Goal: Task Accomplishment & Management: Use online tool/utility

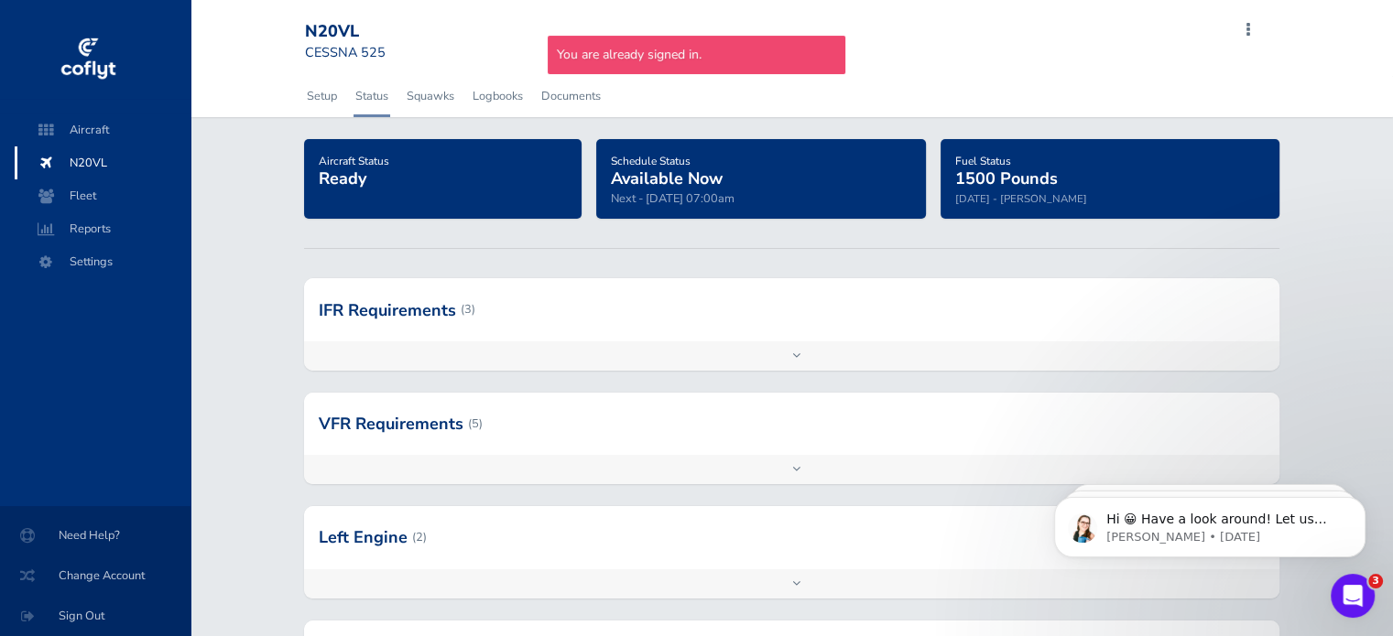
click at [634, 179] on span "Available Now" at bounding box center [667, 179] width 112 height 22
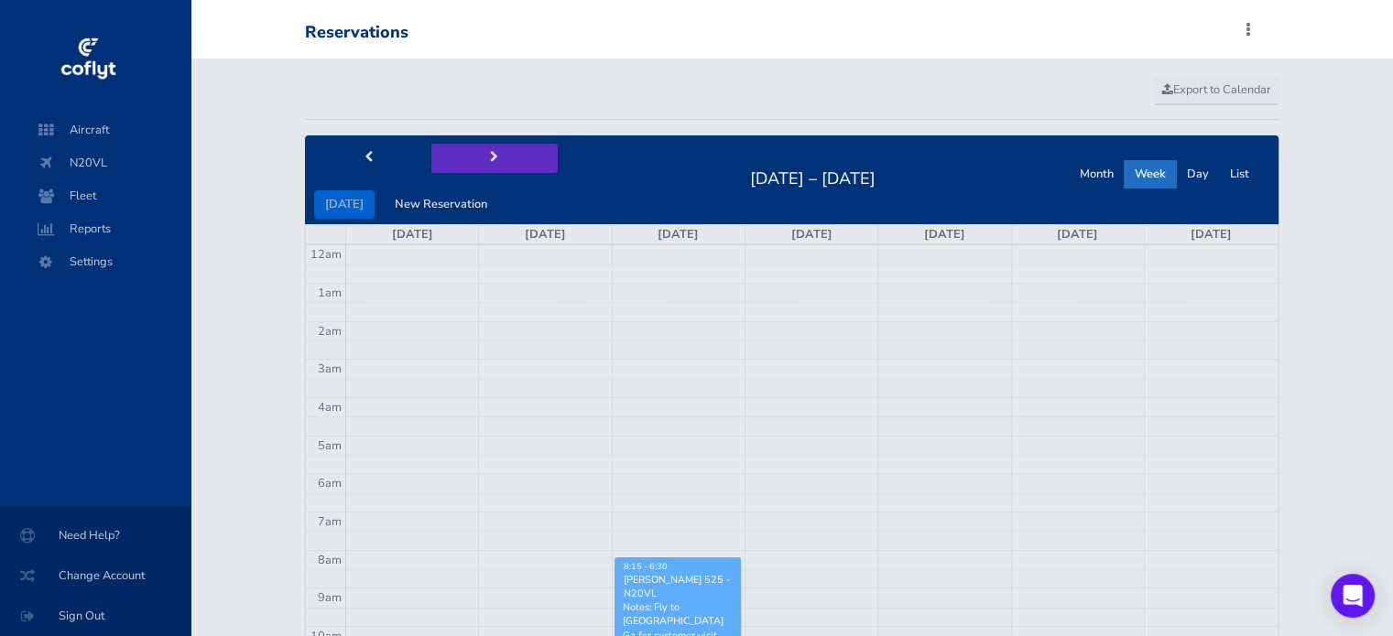
click at [476, 157] on button "next" at bounding box center [494, 158] width 126 height 28
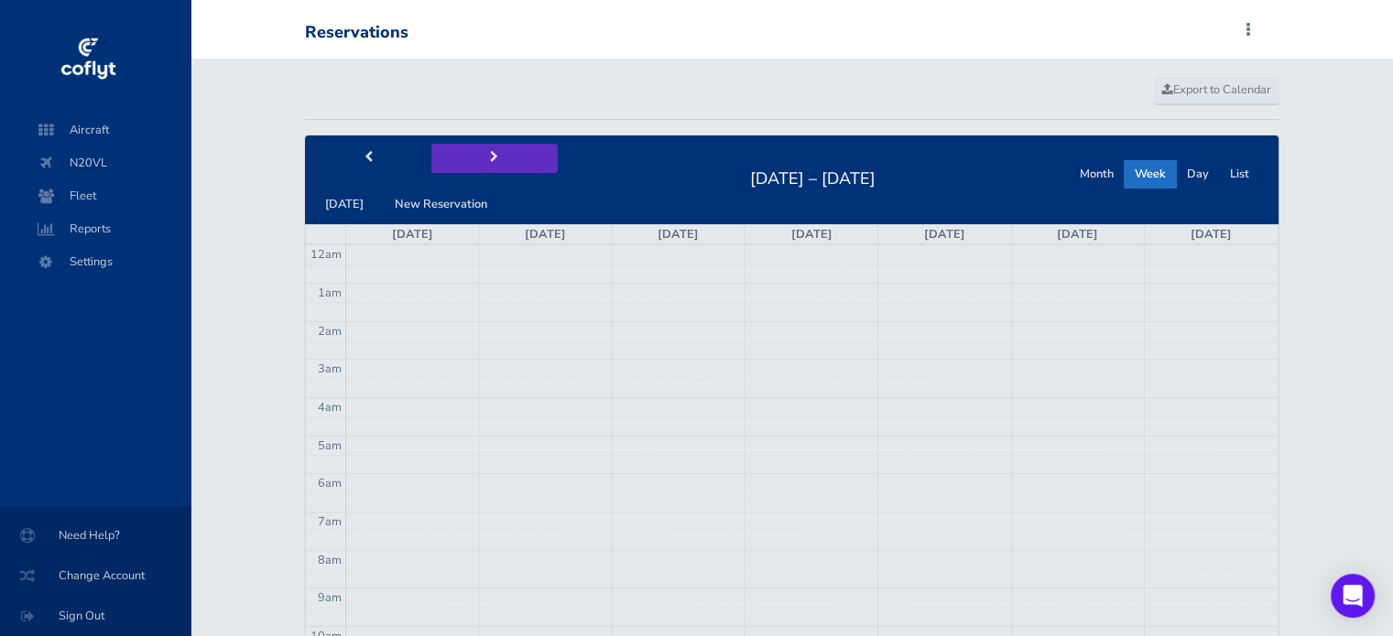
click at [490, 154] on span "next" at bounding box center [494, 158] width 8 height 12
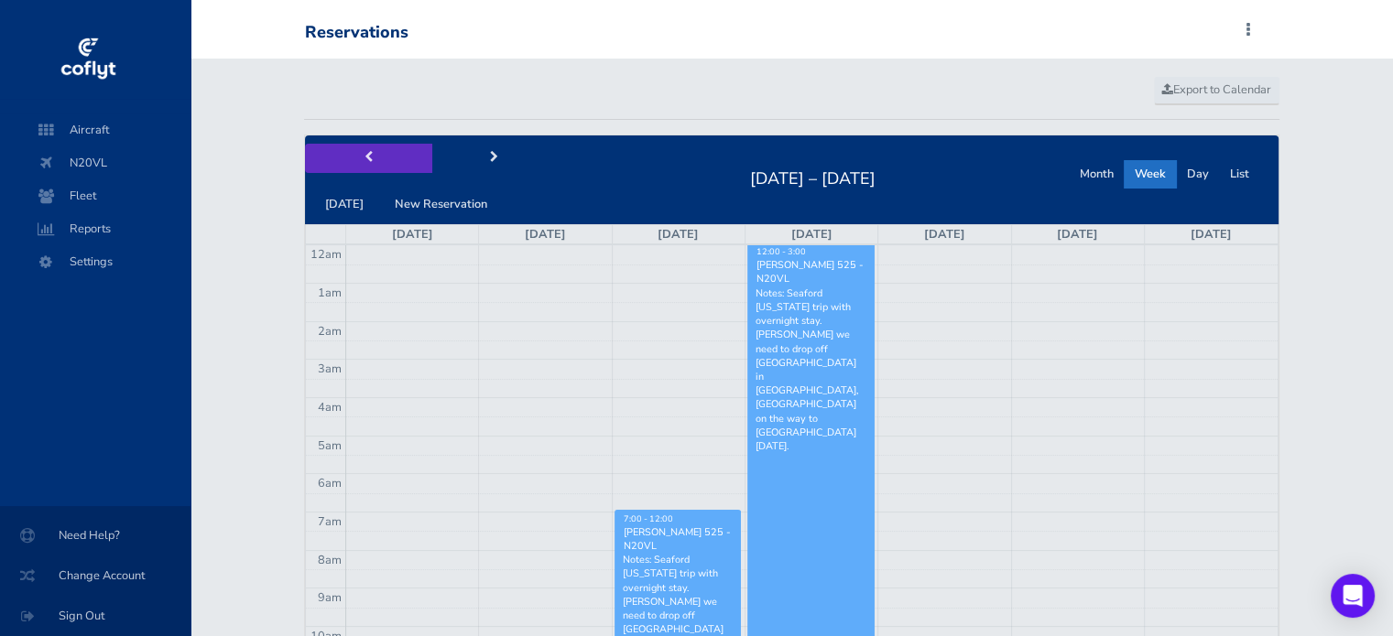
click at [360, 158] on button "prev" at bounding box center [368, 158] width 126 height 28
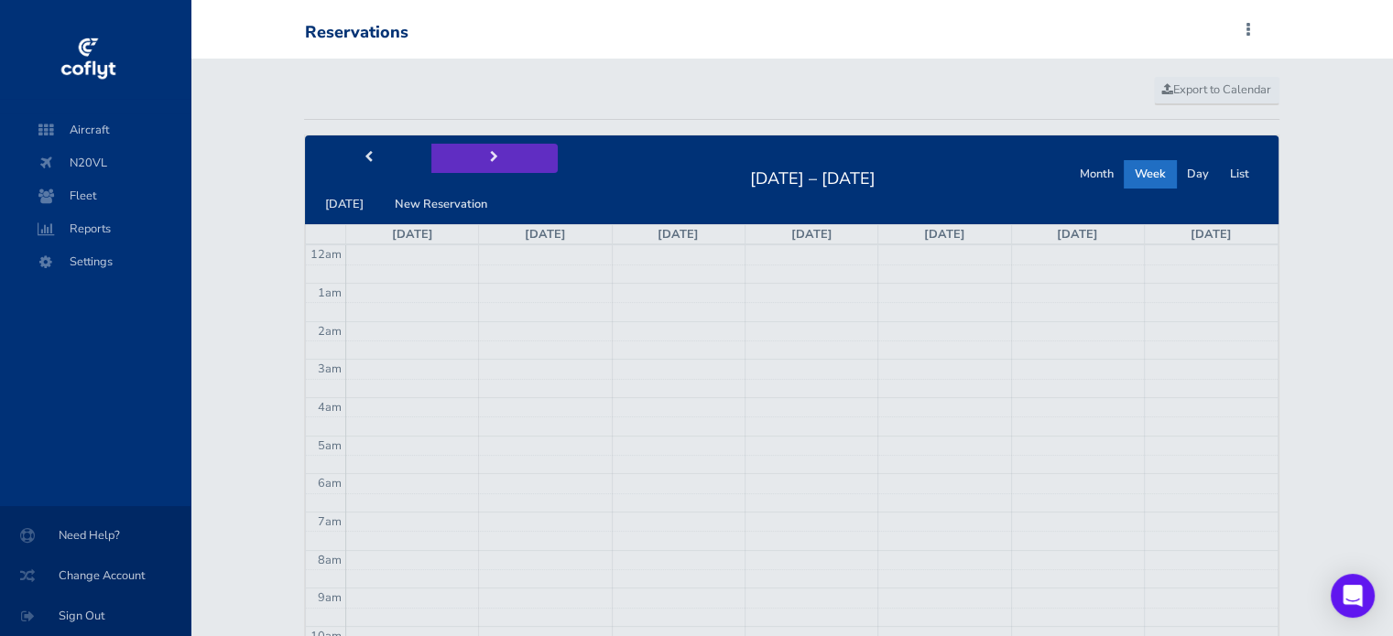
click at [490, 156] on span "next" at bounding box center [494, 158] width 8 height 12
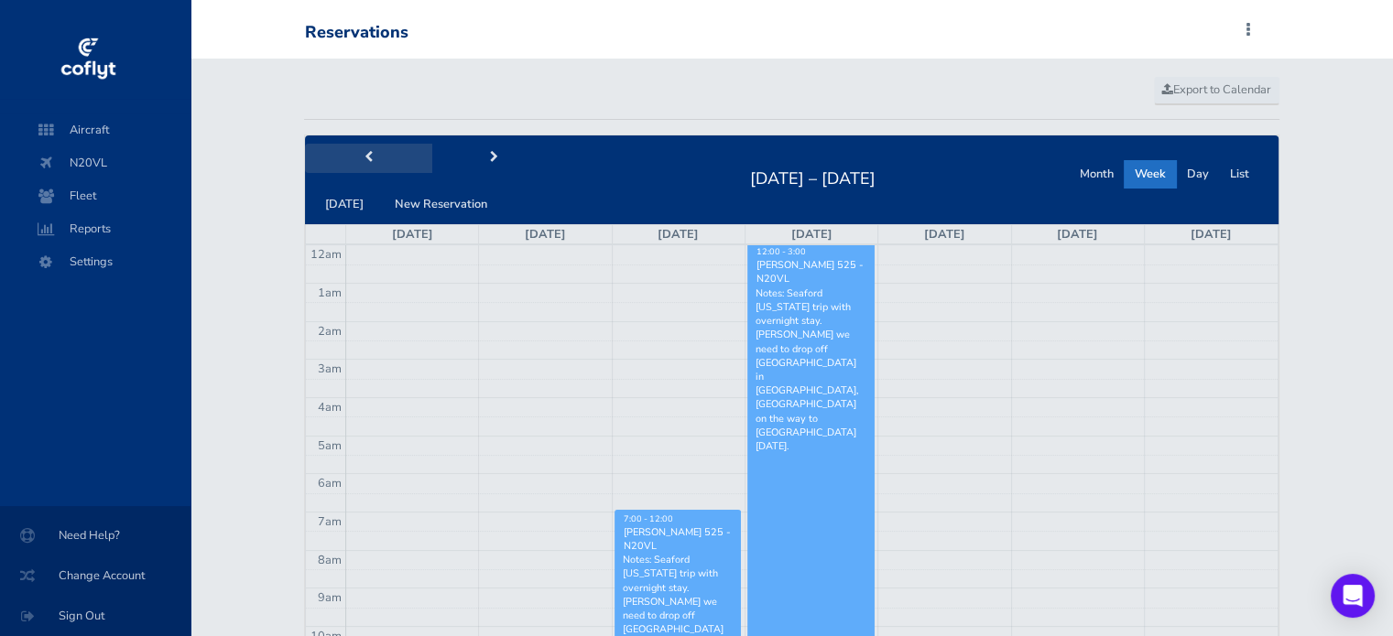
drag, startPoint x: 356, startPoint y: 153, endPoint x: 386, endPoint y: 139, distance: 33.2
click at [358, 152] on button "prev" at bounding box center [368, 158] width 126 height 28
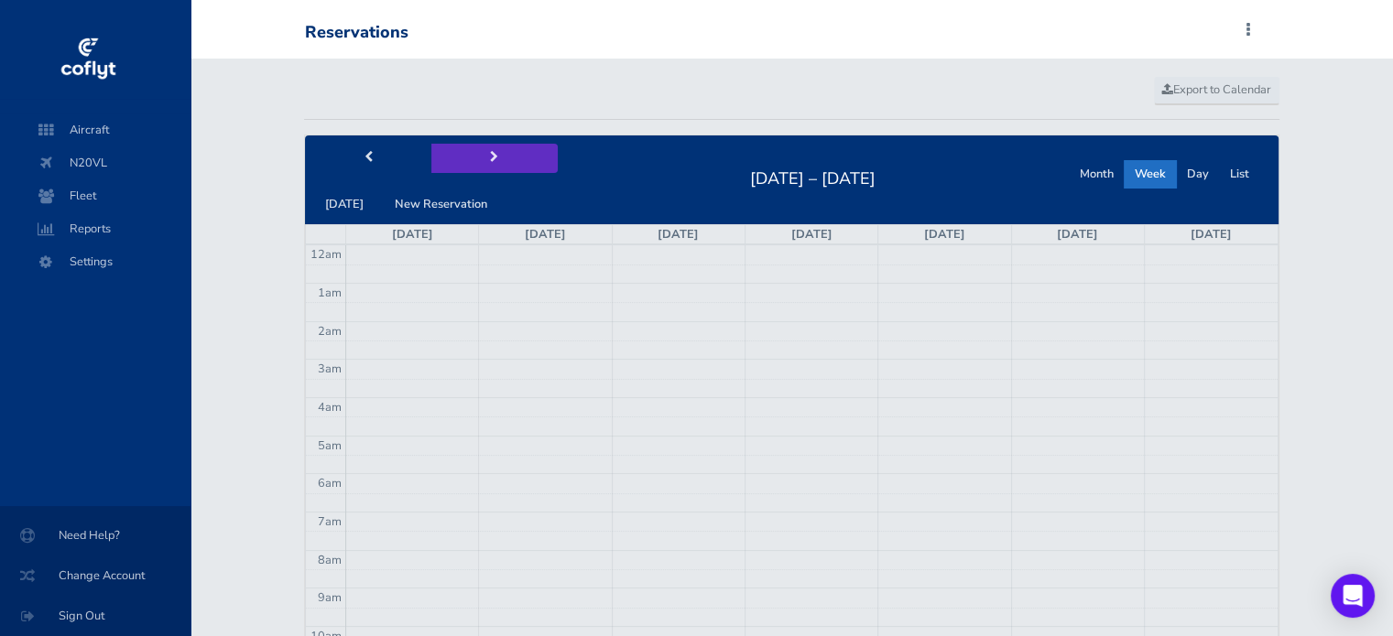
click at [489, 150] on button "next" at bounding box center [494, 158] width 126 height 28
